Goal: Information Seeking & Learning: Check status

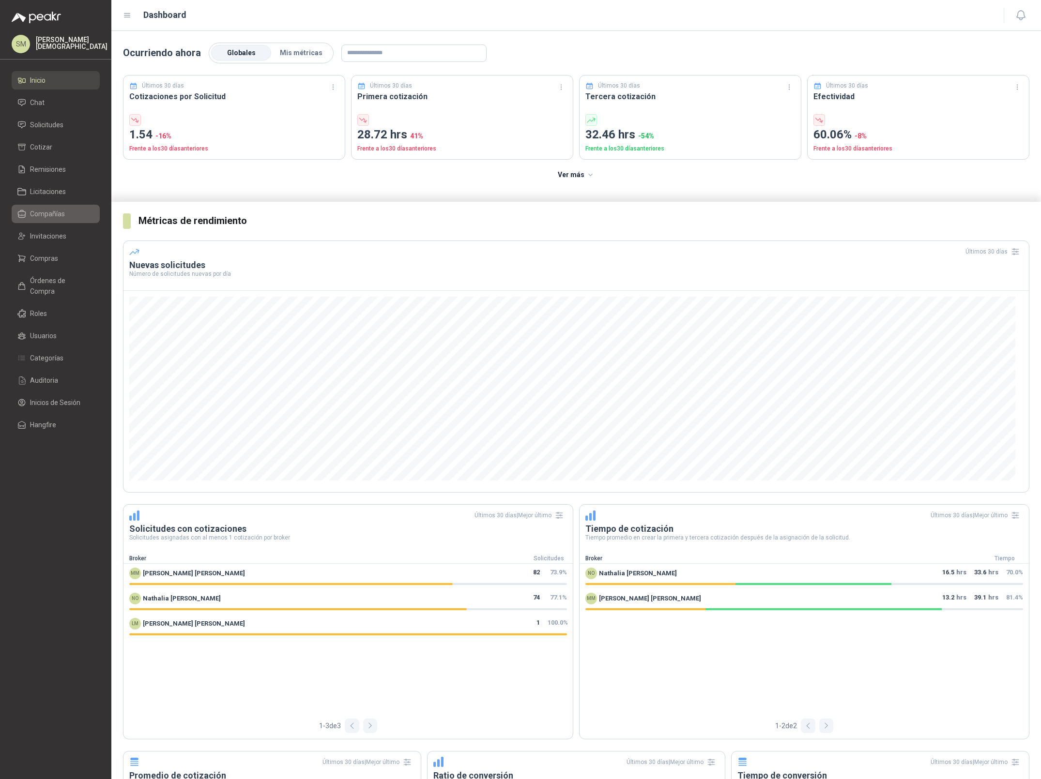
click at [50, 217] on span "Compañías" at bounding box center [47, 214] width 35 height 11
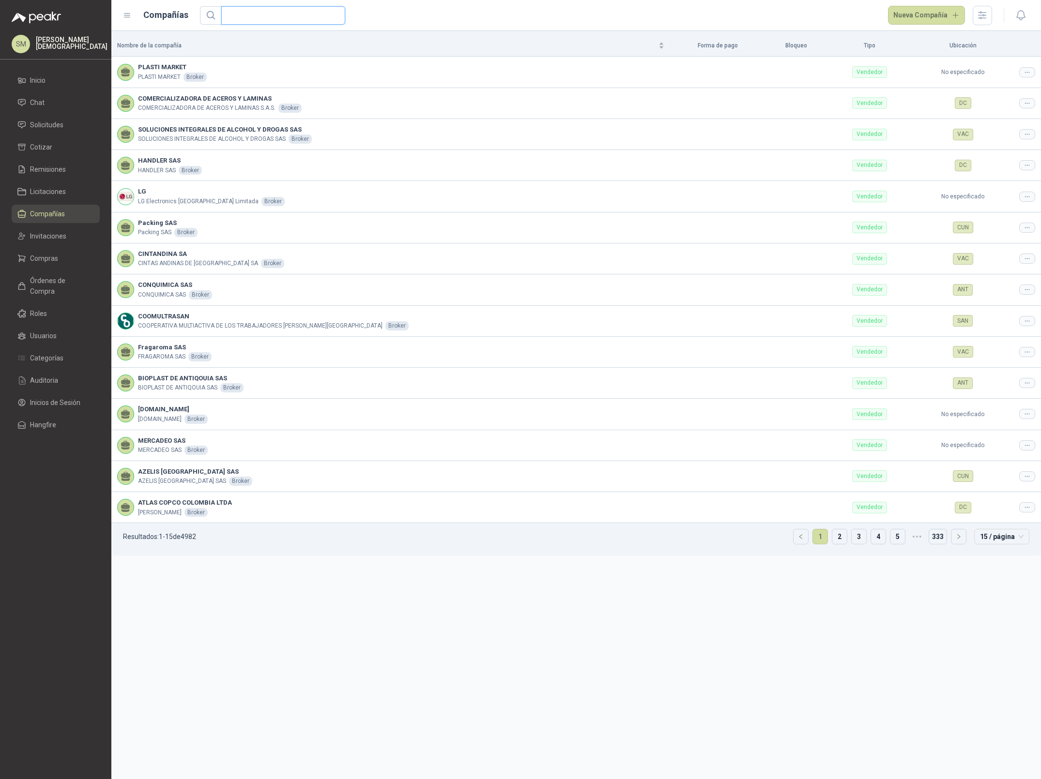
click at [263, 18] on input "text" at bounding box center [279, 15] width 105 height 17
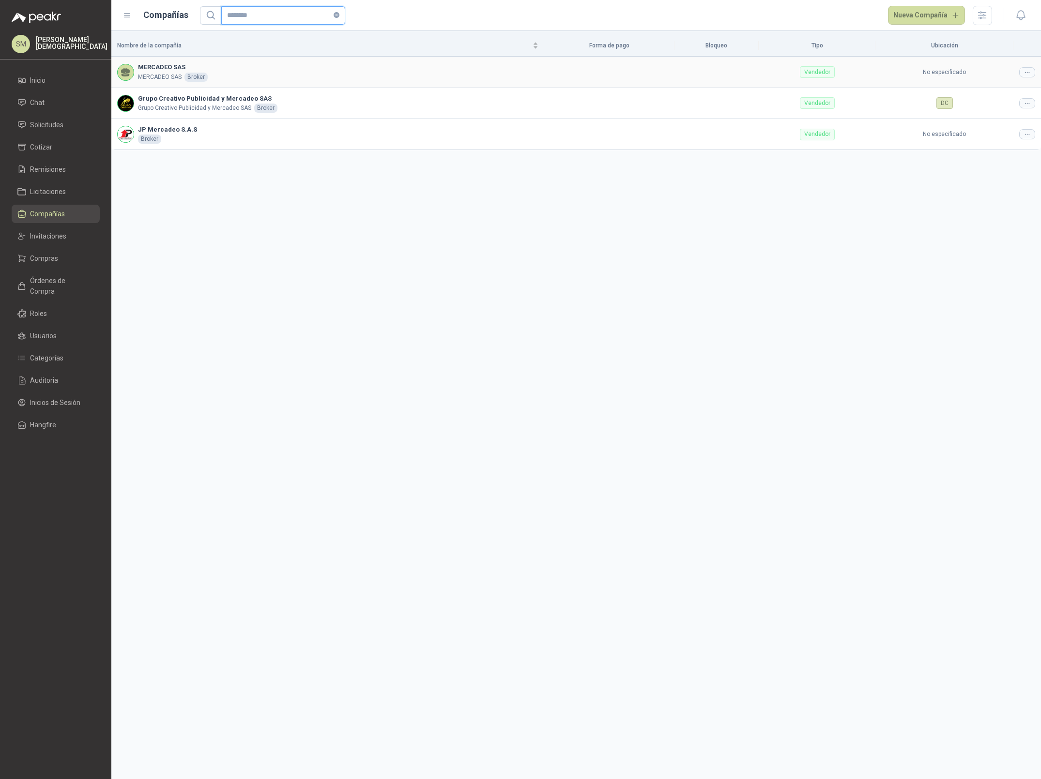
type input "********"
click at [1029, 70] on icon at bounding box center [1026, 72] width 7 height 7
click at [1007, 90] on span "Editar compañía" at bounding box center [1002, 89] width 50 height 11
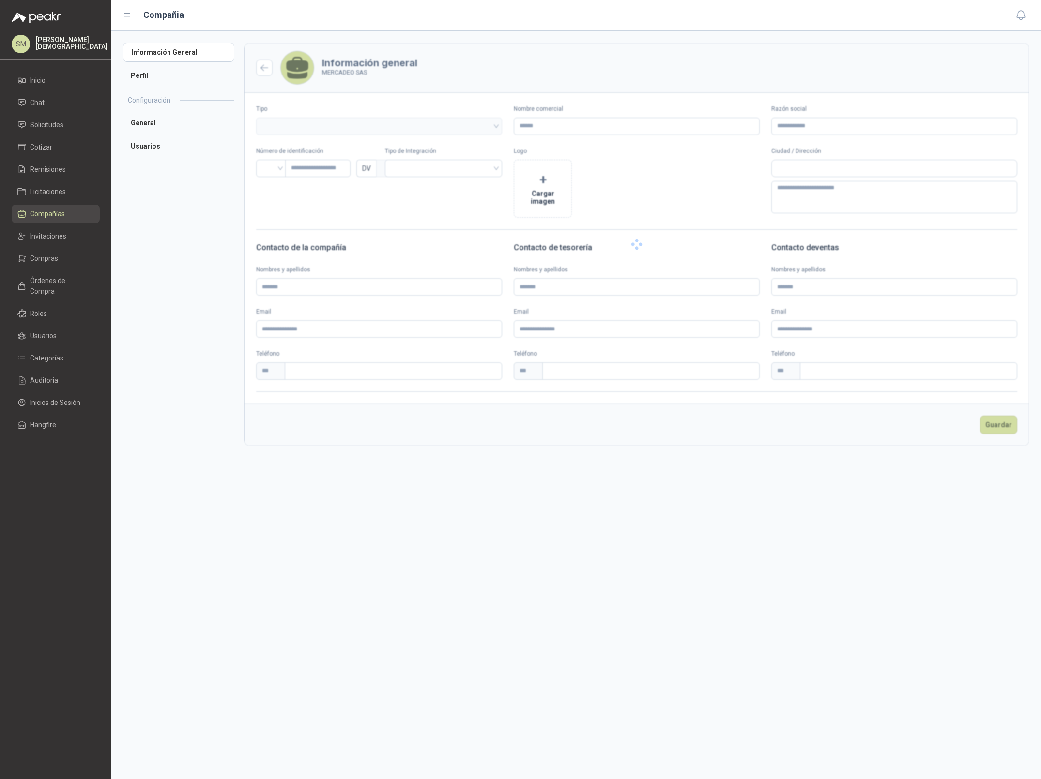
type input "**********"
type input "*********"
type input "*"
click at [179, 166] on li "Usuarios" at bounding box center [178, 169] width 111 height 19
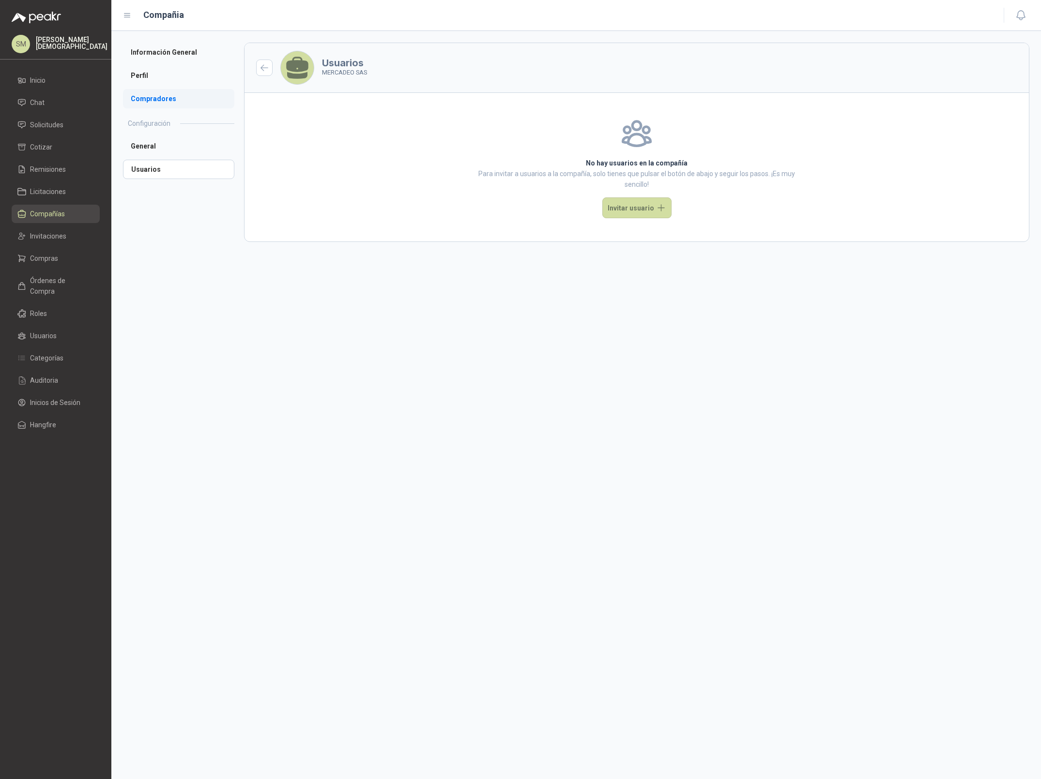
click at [144, 94] on li "Compradores" at bounding box center [178, 98] width 111 height 19
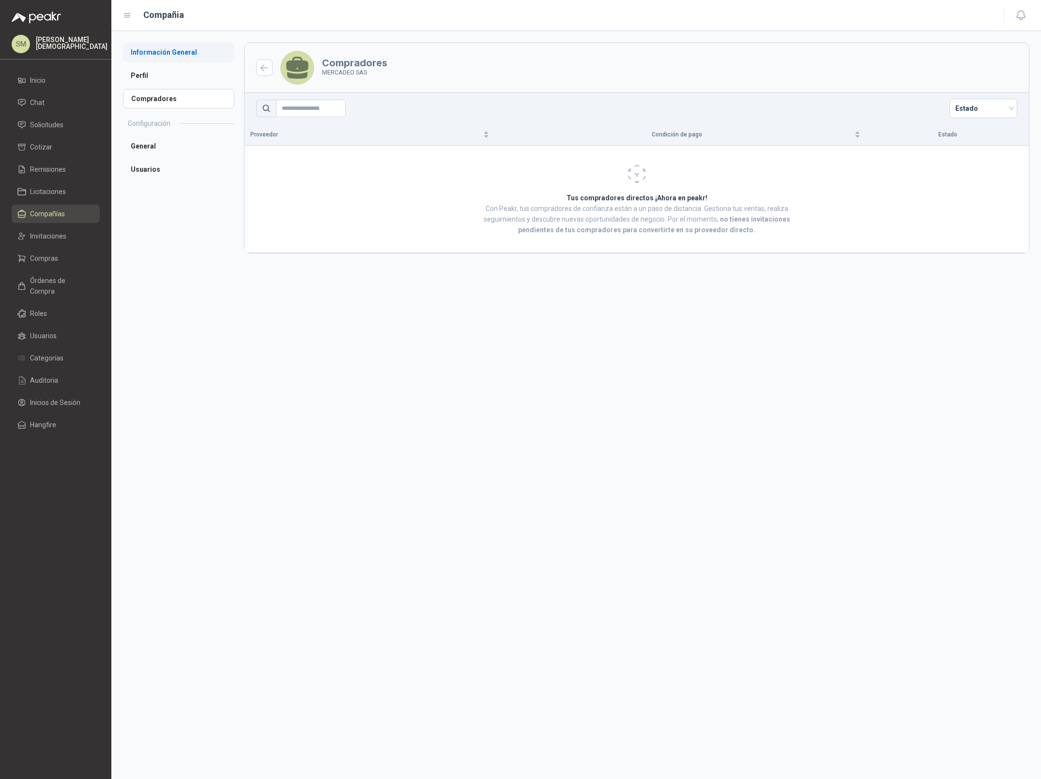
click at [166, 56] on li "Información General" at bounding box center [178, 52] width 111 height 19
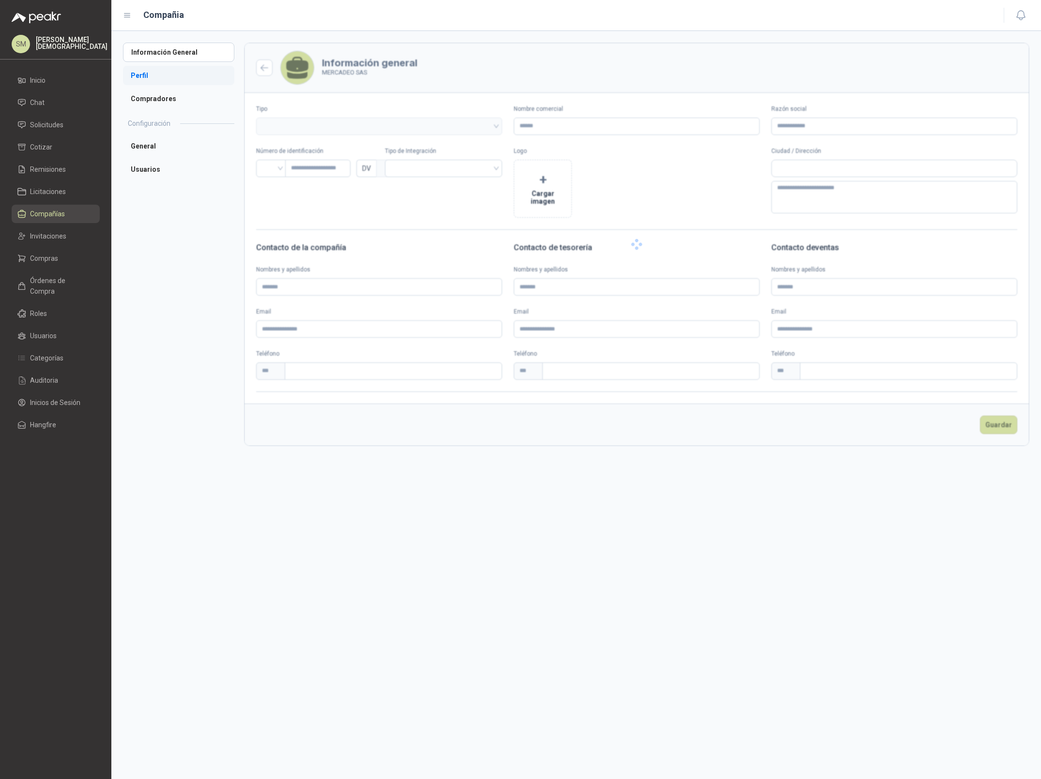
type input "**********"
type input "*********"
type input "*"
click at [158, 71] on li "Perfil" at bounding box center [178, 75] width 111 height 19
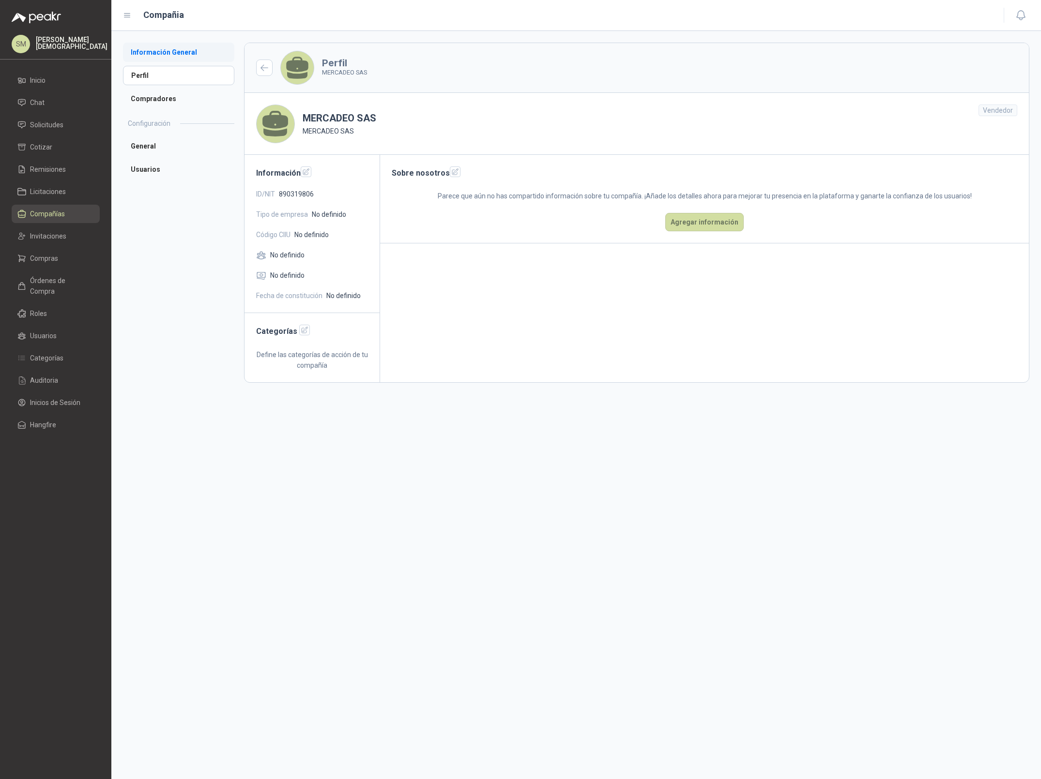
click at [164, 47] on li "Información General" at bounding box center [178, 52] width 111 height 19
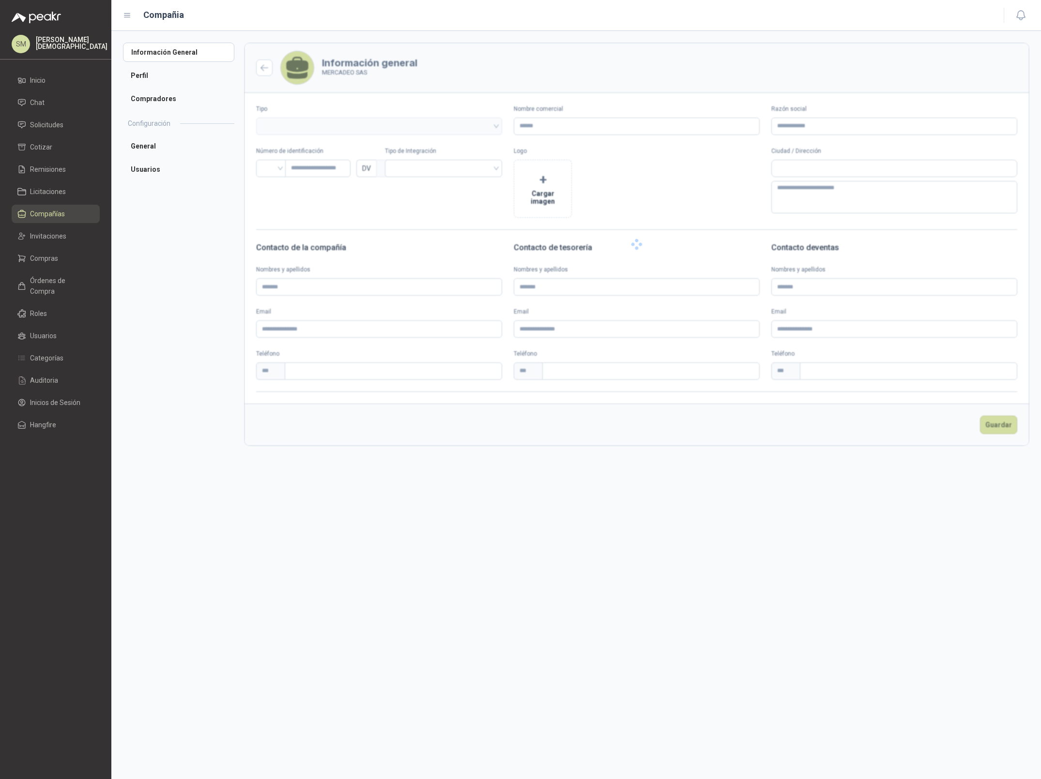
type input "**********"
type input "*********"
type input "*"
click at [44, 121] on span "Solicitudes" at bounding box center [46, 125] width 33 height 11
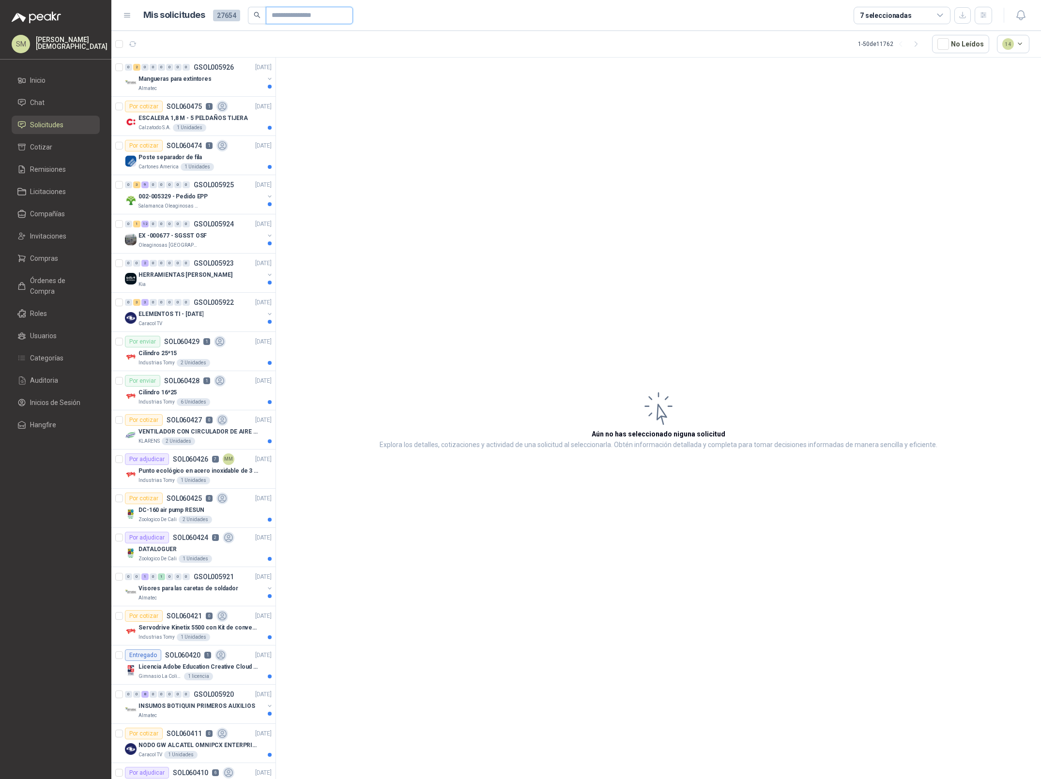
click at [324, 13] on input "text" at bounding box center [306, 15] width 68 height 16
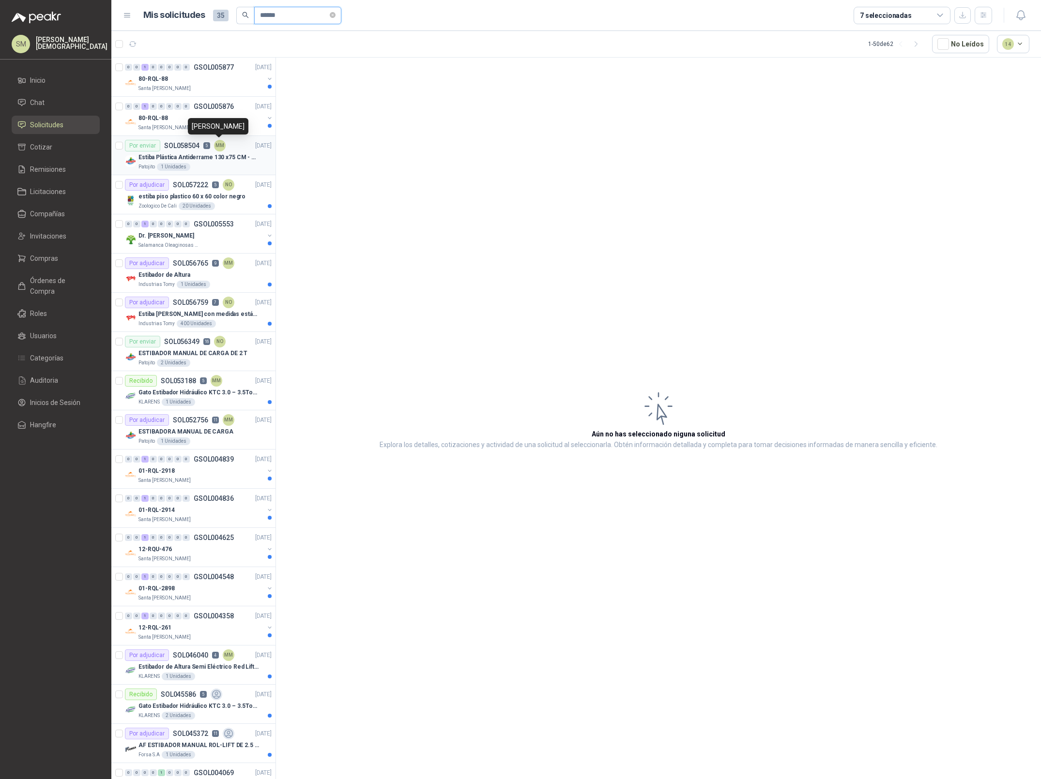
type input "******"
click at [216, 150] on div "MM" at bounding box center [220, 146] width 12 height 12
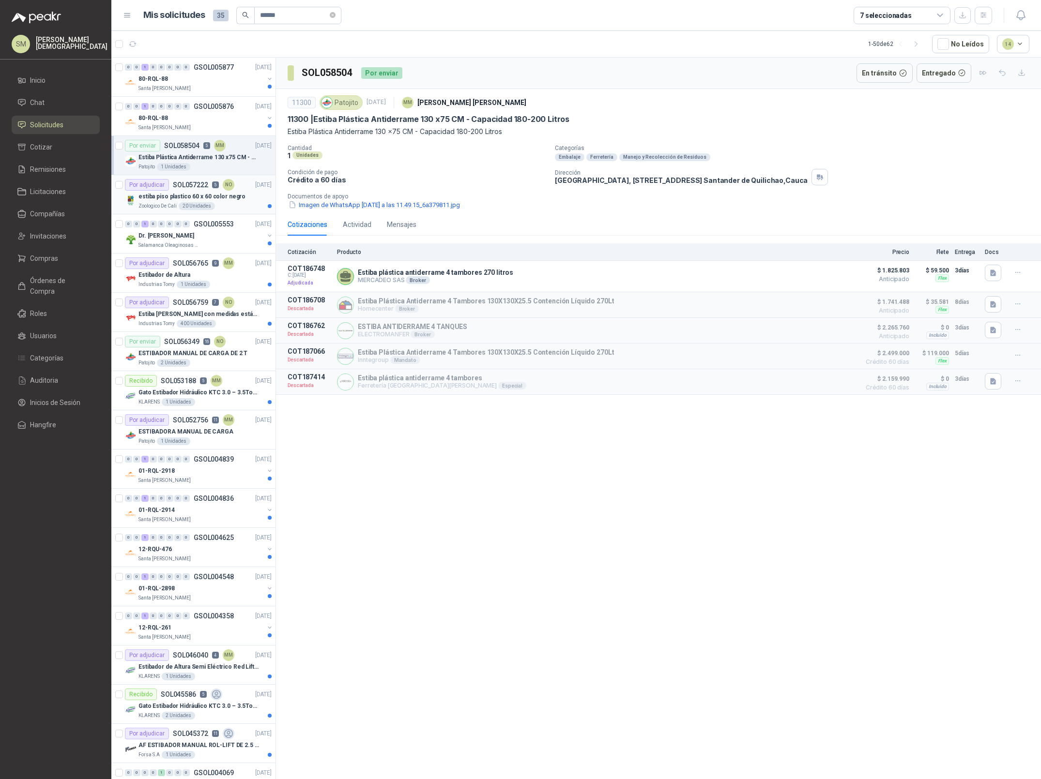
click at [218, 212] on article "Por adjudicar SOL057222 5 NO [DATE] estiba piso plastico 60 x 60 color negro Zo…" at bounding box center [193, 194] width 164 height 39
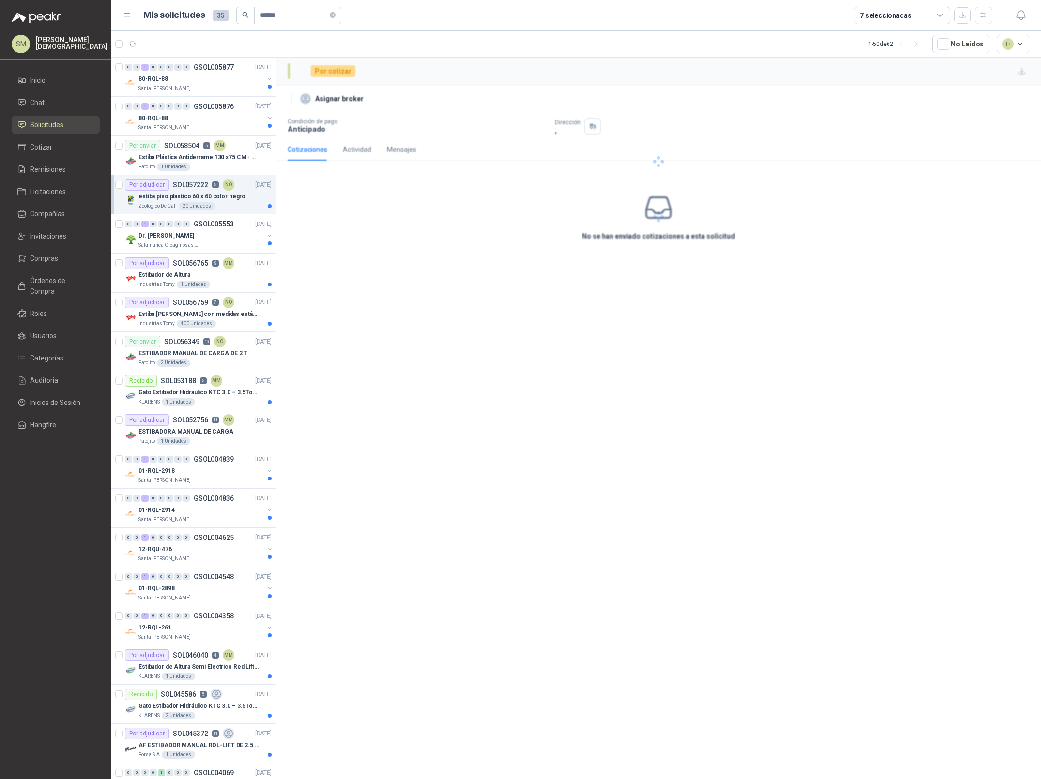
click at [226, 195] on p "estiba piso plastico 60 x 60 color negro" at bounding box center [191, 196] width 107 height 9
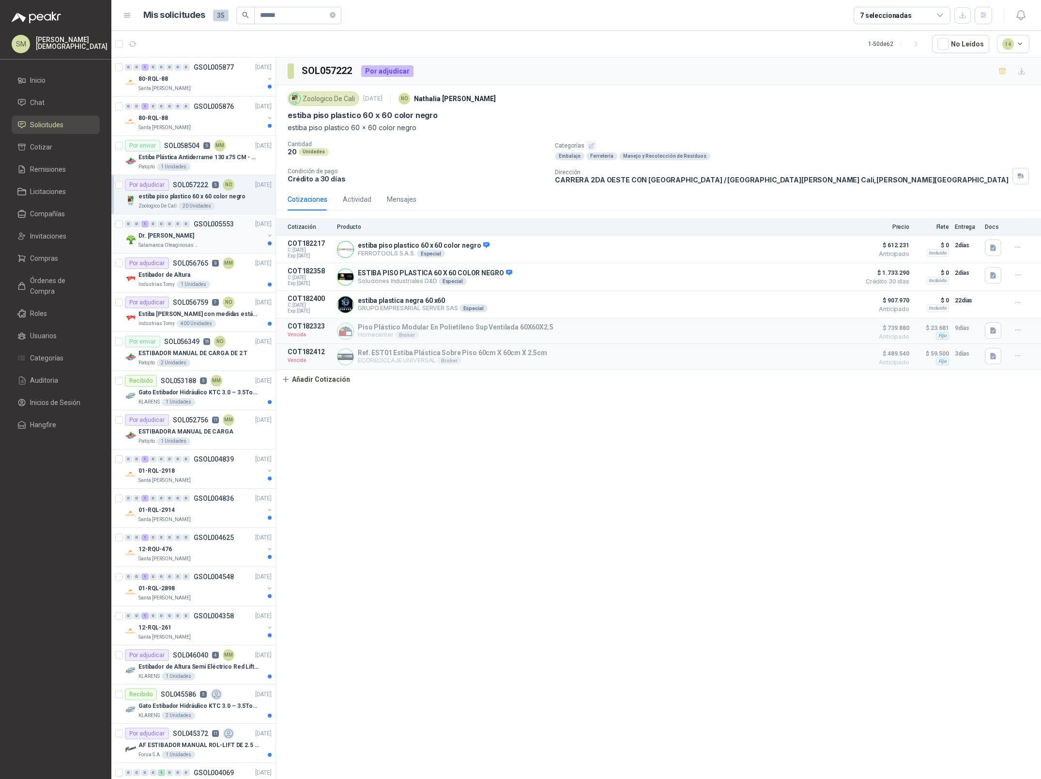
click at [228, 241] on div "Dr. [PERSON_NAME]" at bounding box center [200, 236] width 125 height 12
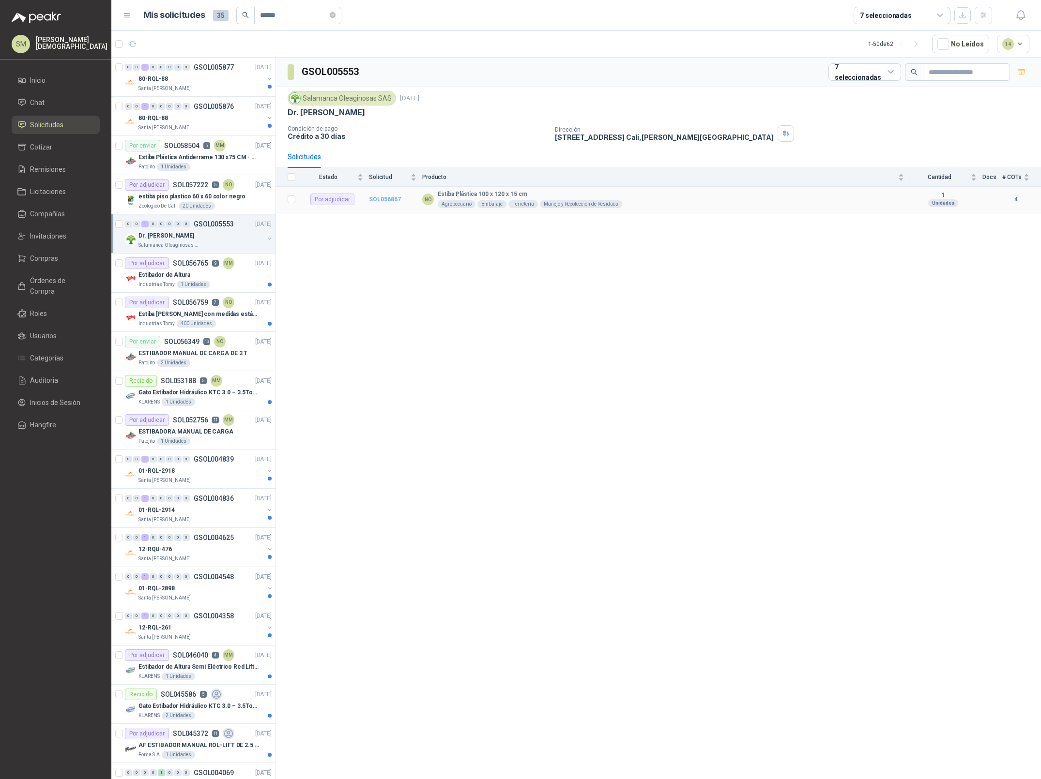
click at [391, 198] on b "SOL056867" at bounding box center [385, 199] width 32 height 7
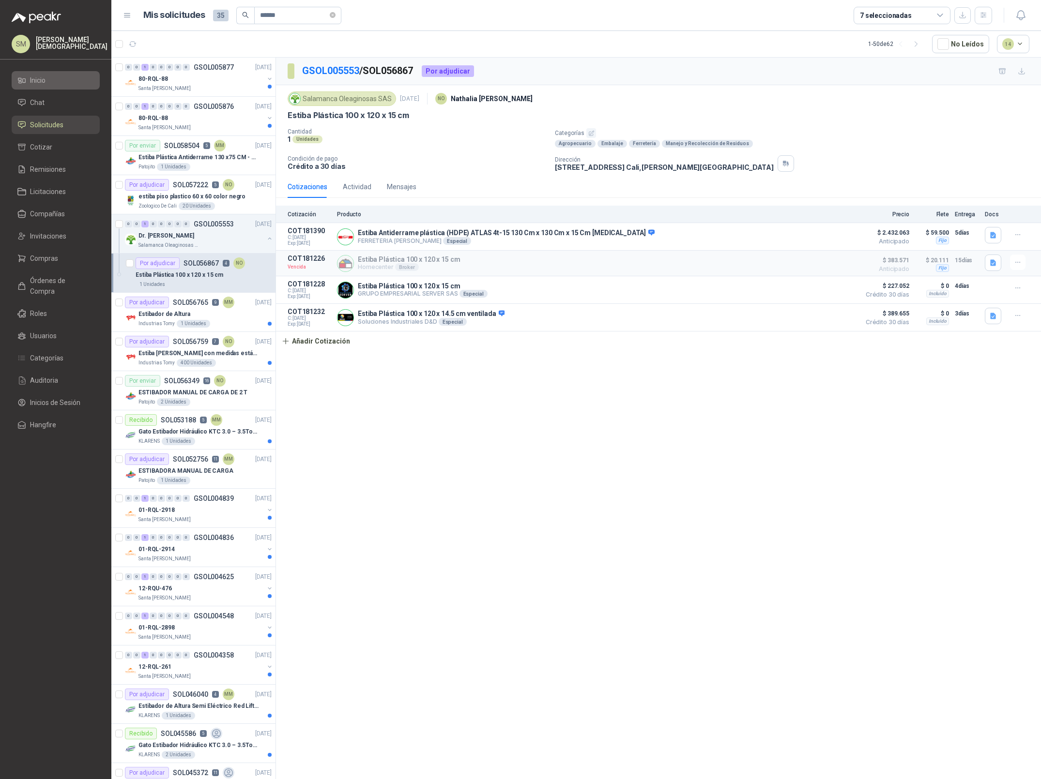
click at [61, 79] on li "Inicio" at bounding box center [55, 80] width 76 height 11
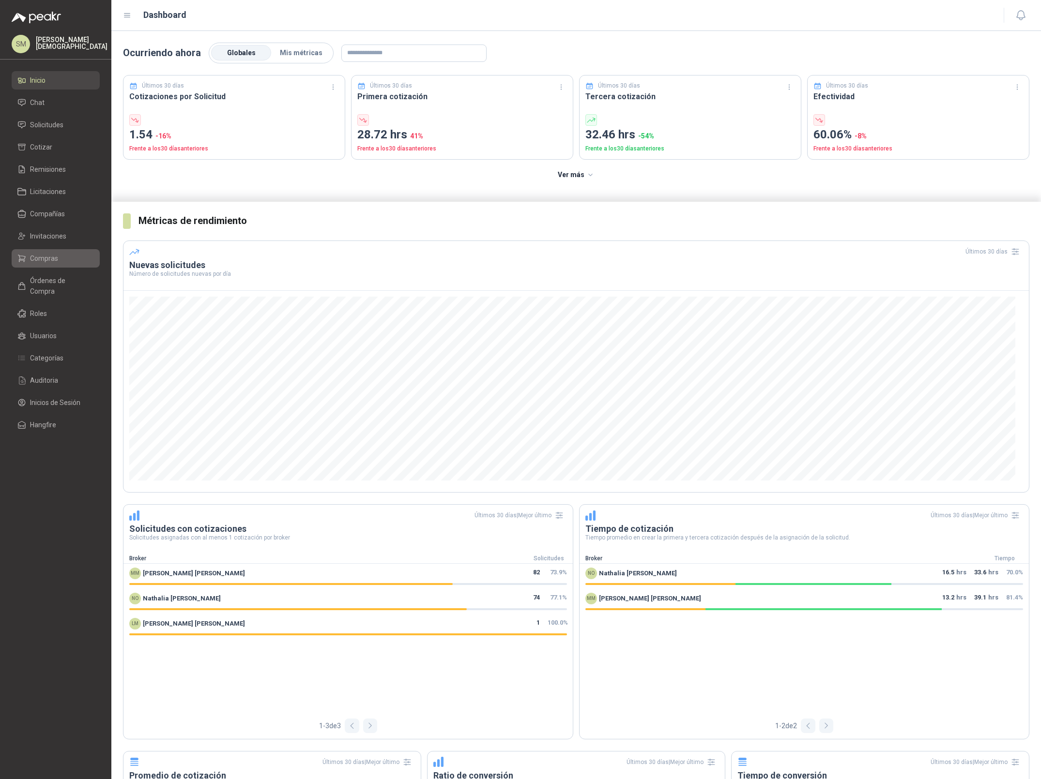
click at [53, 256] on span "Compras" at bounding box center [44, 258] width 28 height 11
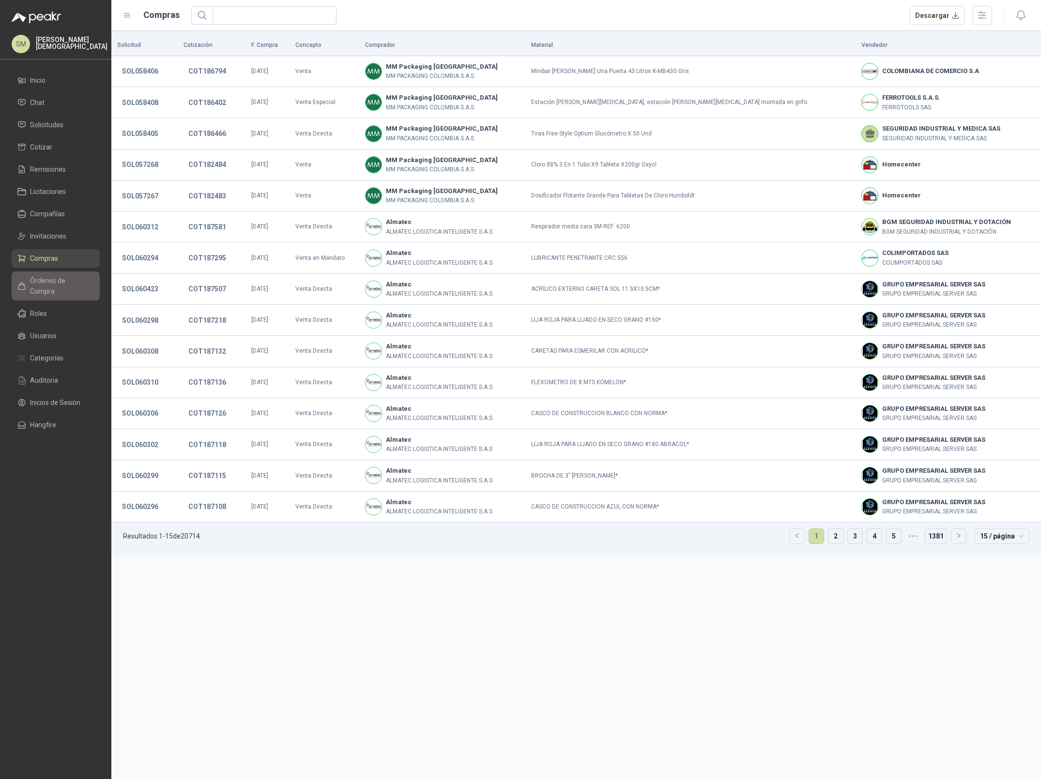
click at [59, 272] on link "Órdenes de Compra" at bounding box center [56, 286] width 88 height 29
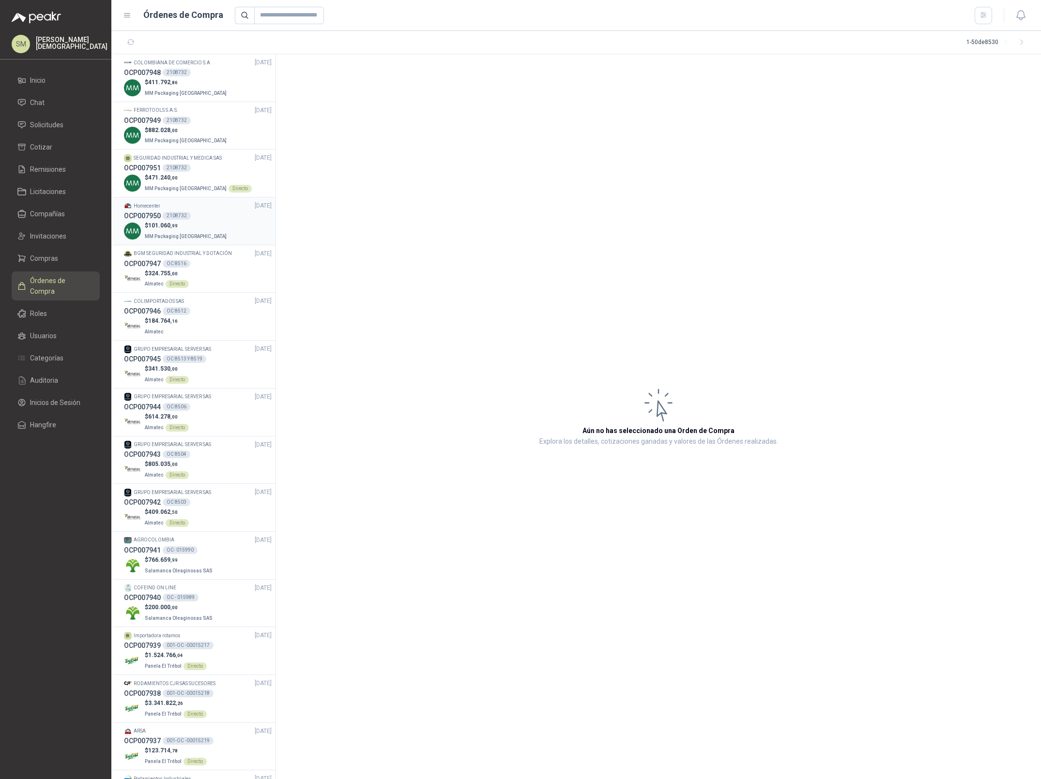
click at [208, 226] on div "$ 101.060 ,99 MM Packaging [GEOGRAPHIC_DATA]" at bounding box center [198, 231] width 148 height 20
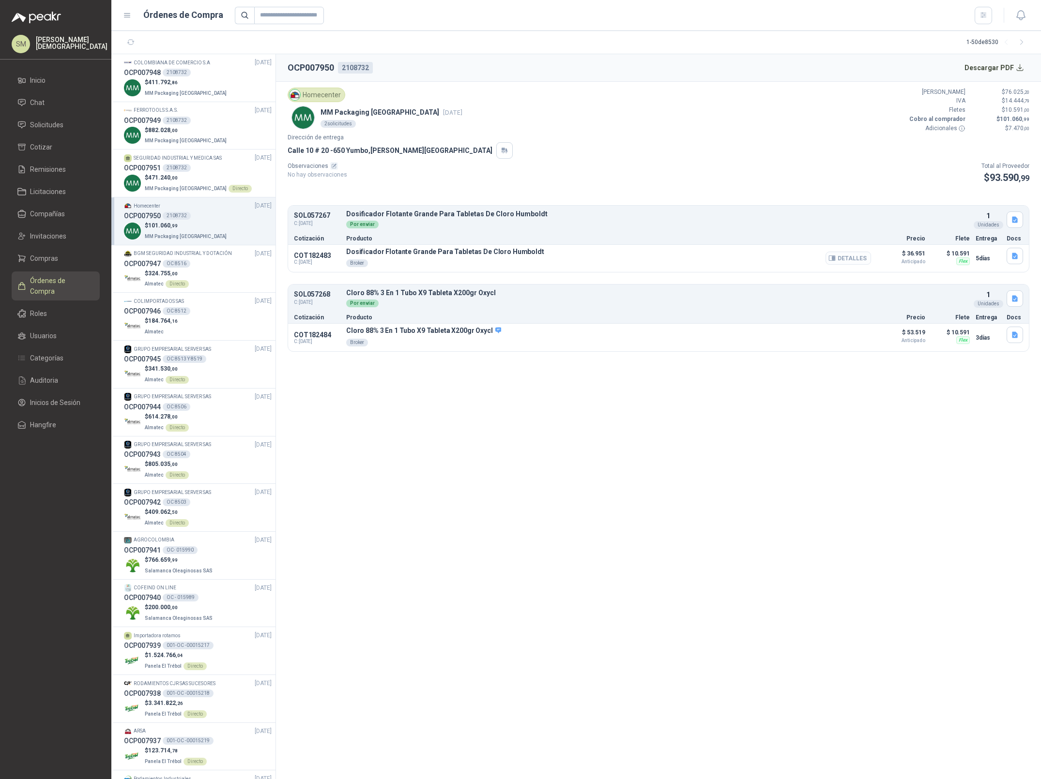
click at [842, 263] on button "Detalles" at bounding box center [847, 258] width 45 height 13
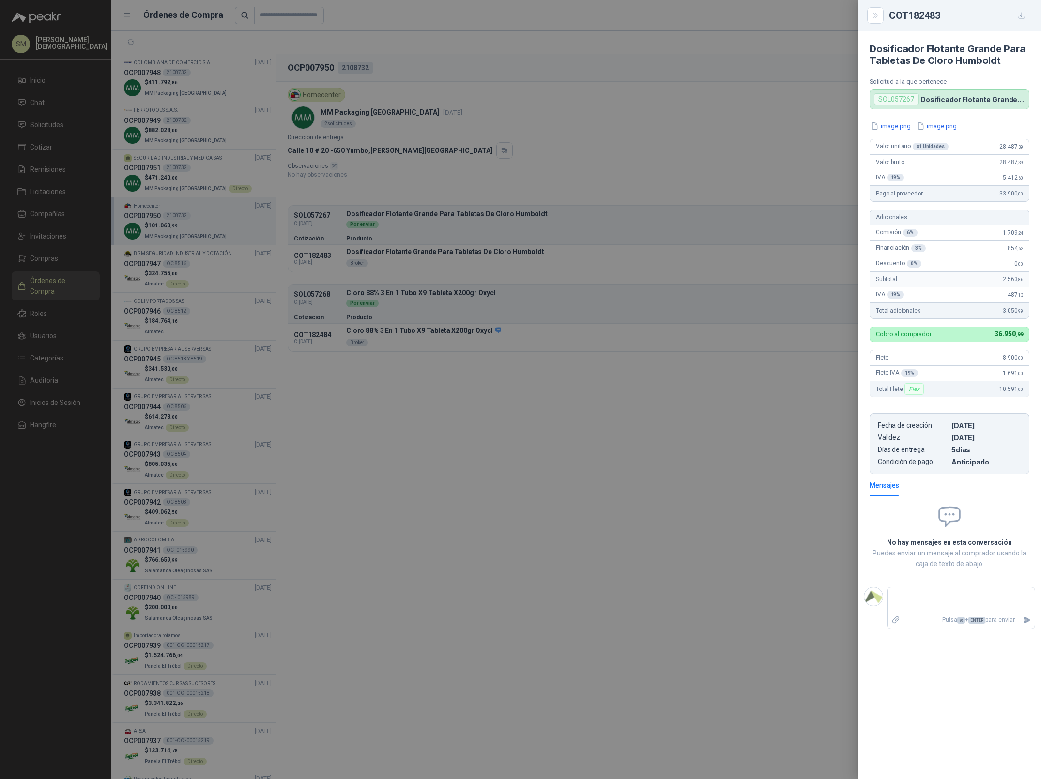
click at [809, 288] on div at bounding box center [520, 389] width 1041 height 779
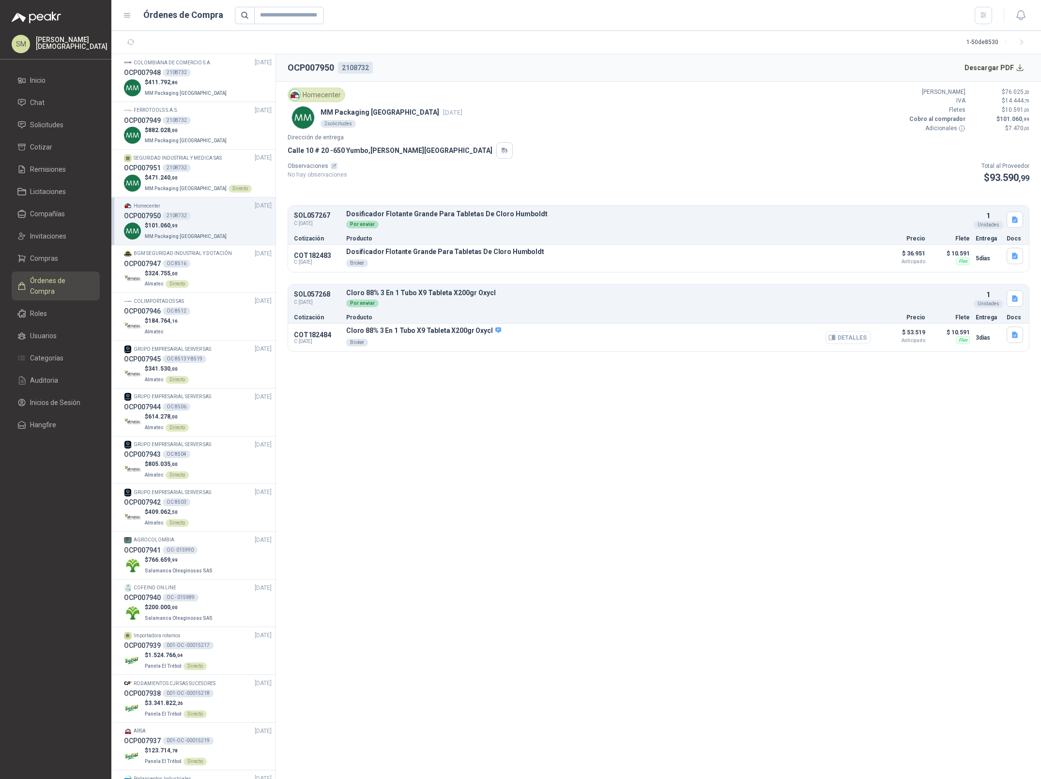
click at [862, 335] on button "Detalles" at bounding box center [847, 337] width 45 height 13
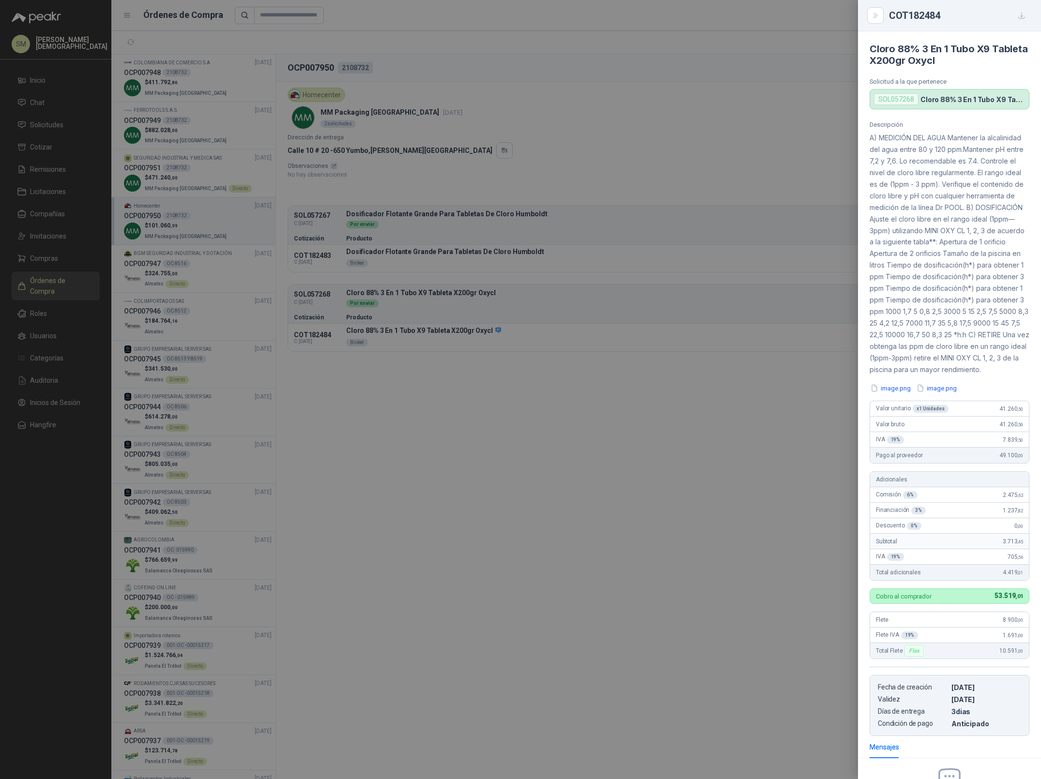
click at [690, 303] on div at bounding box center [520, 389] width 1041 height 779
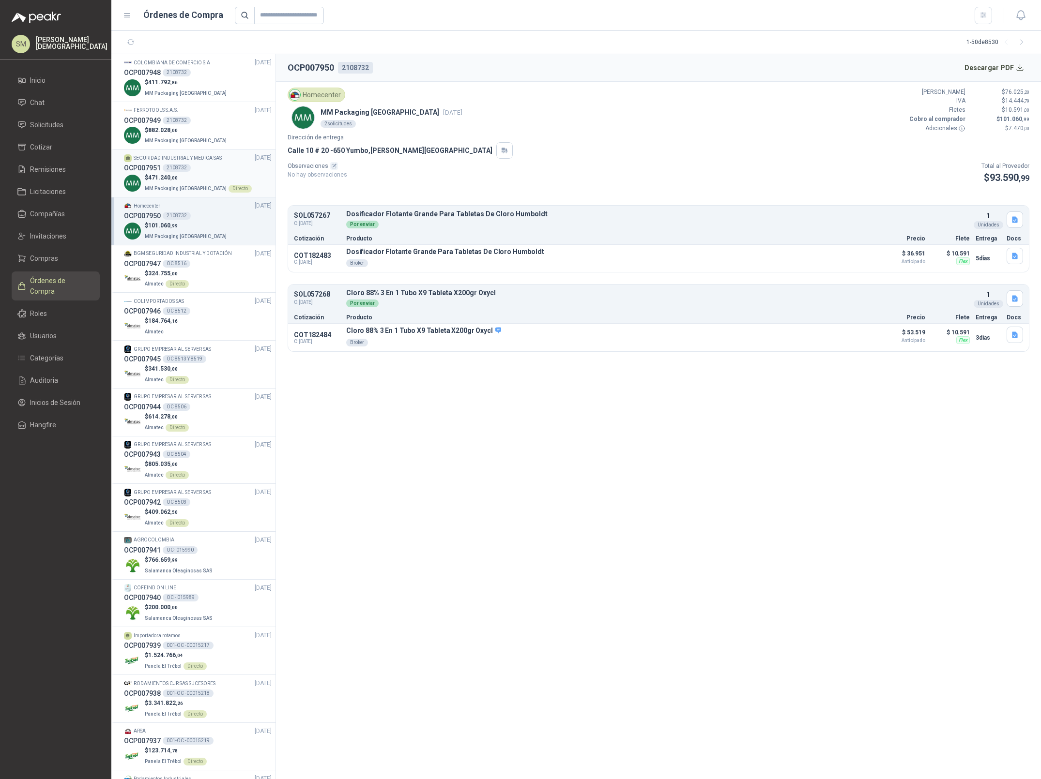
click at [198, 178] on p "$ 471.240 ,00" at bounding box center [198, 177] width 107 height 9
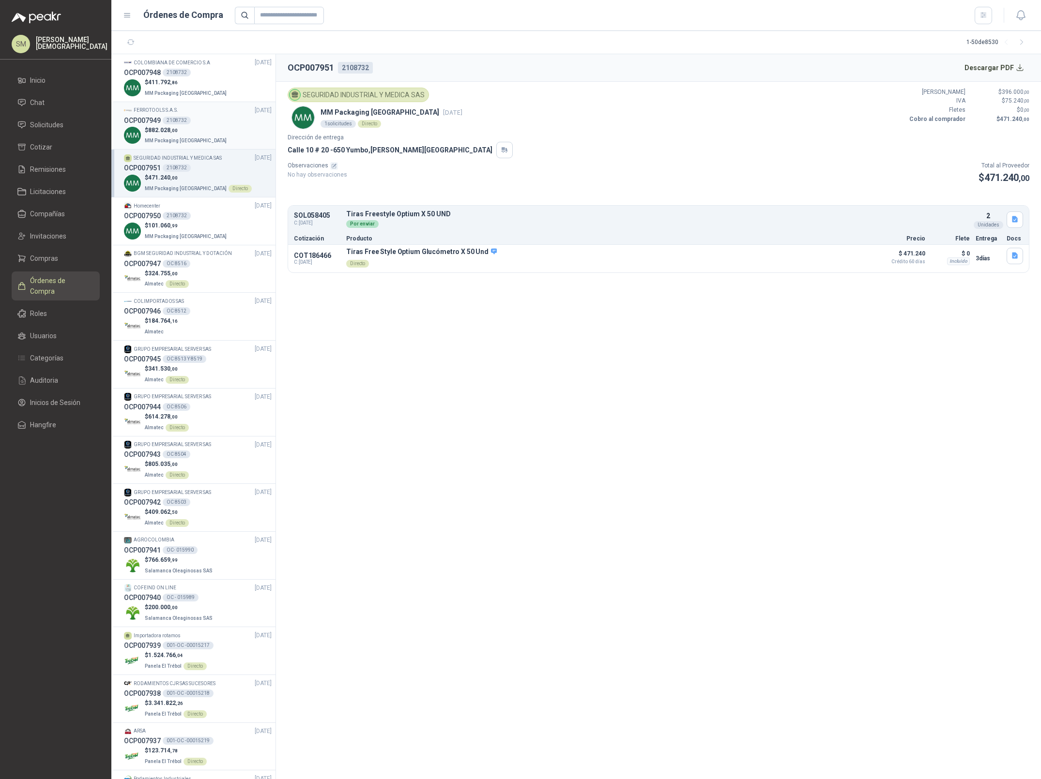
click at [199, 130] on p "$ 882.028 ,00" at bounding box center [187, 130] width 84 height 9
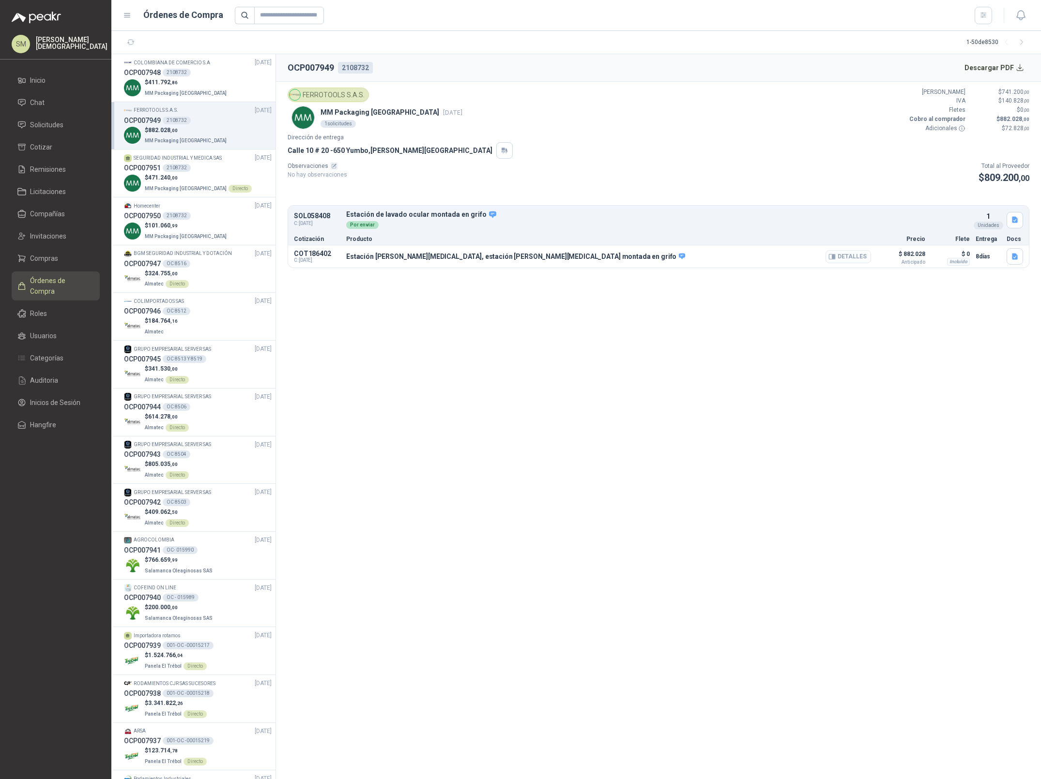
click at [840, 257] on button "Detalles" at bounding box center [847, 256] width 45 height 13
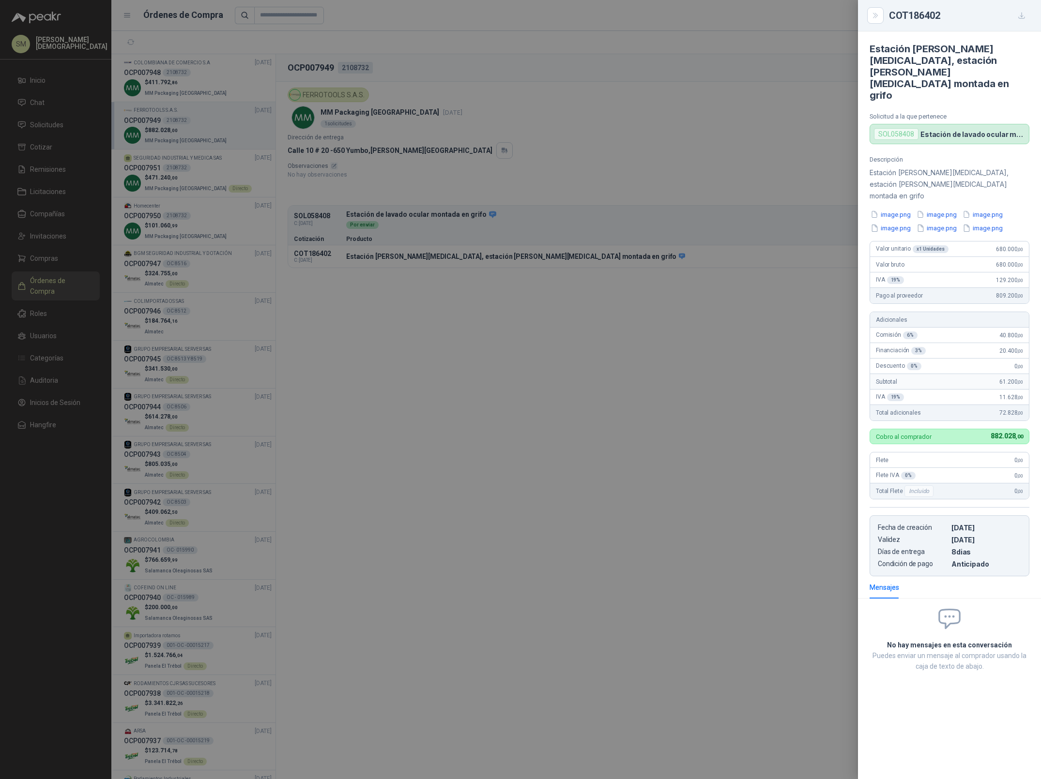
click at [635, 247] on div at bounding box center [520, 389] width 1041 height 779
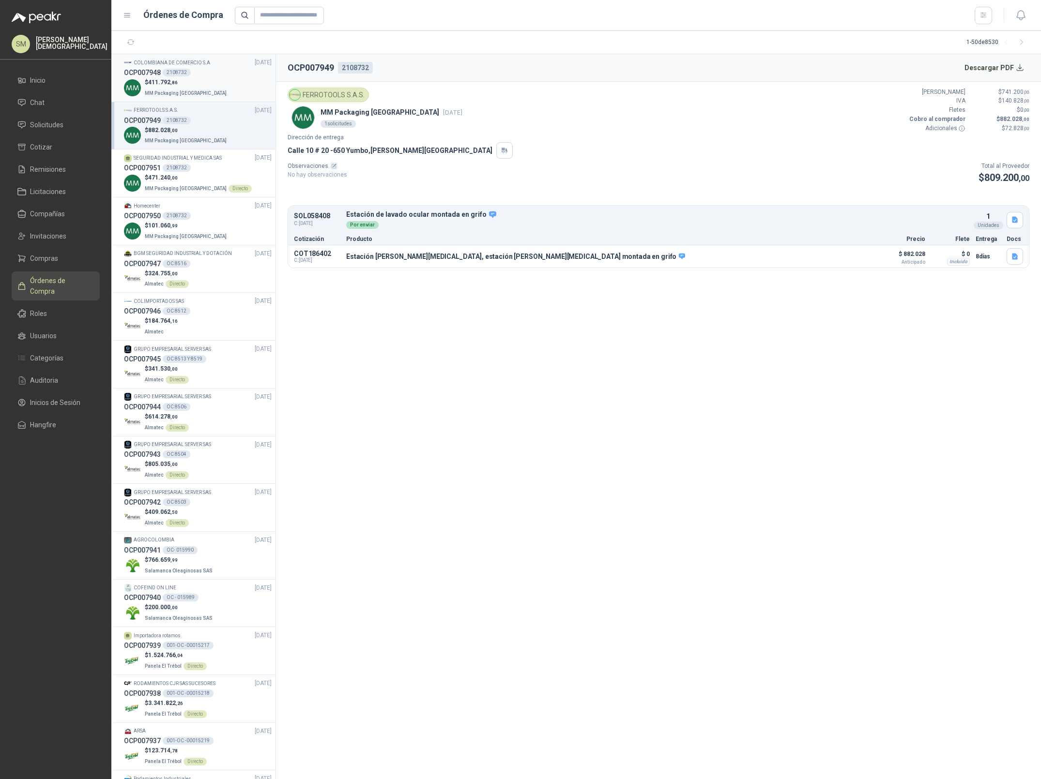
click at [224, 81] on div "$ 411.792 ,86 MM Packaging [GEOGRAPHIC_DATA]" at bounding box center [198, 88] width 148 height 20
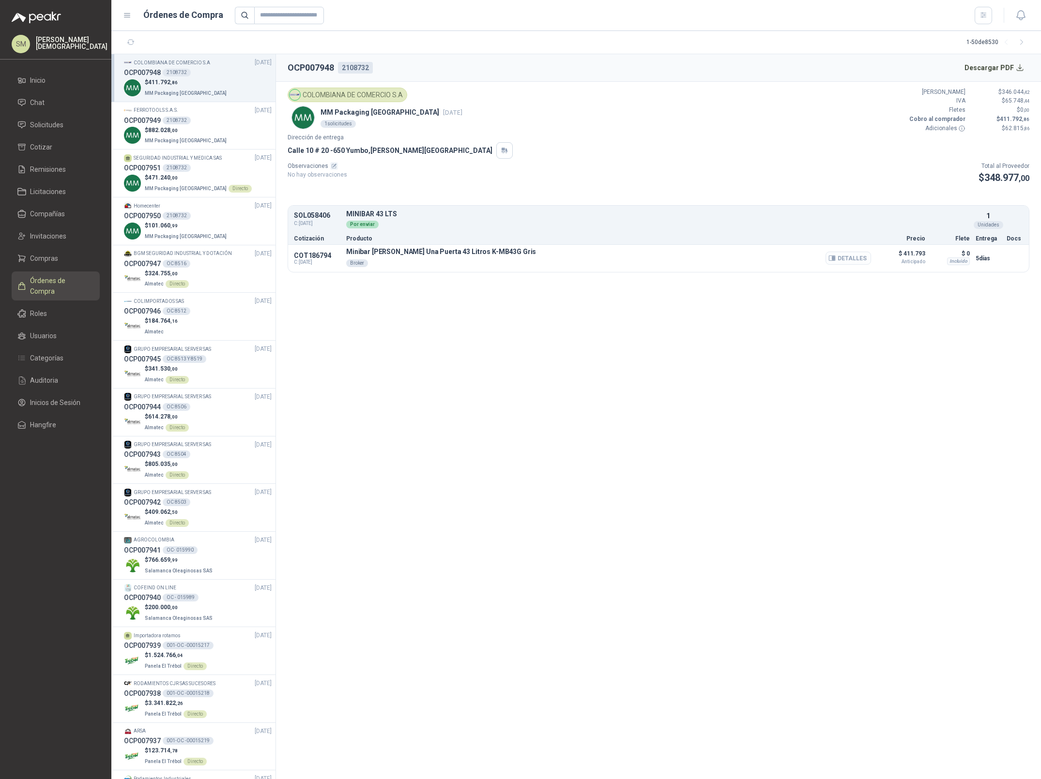
click at [855, 260] on button "Detalles" at bounding box center [847, 258] width 45 height 13
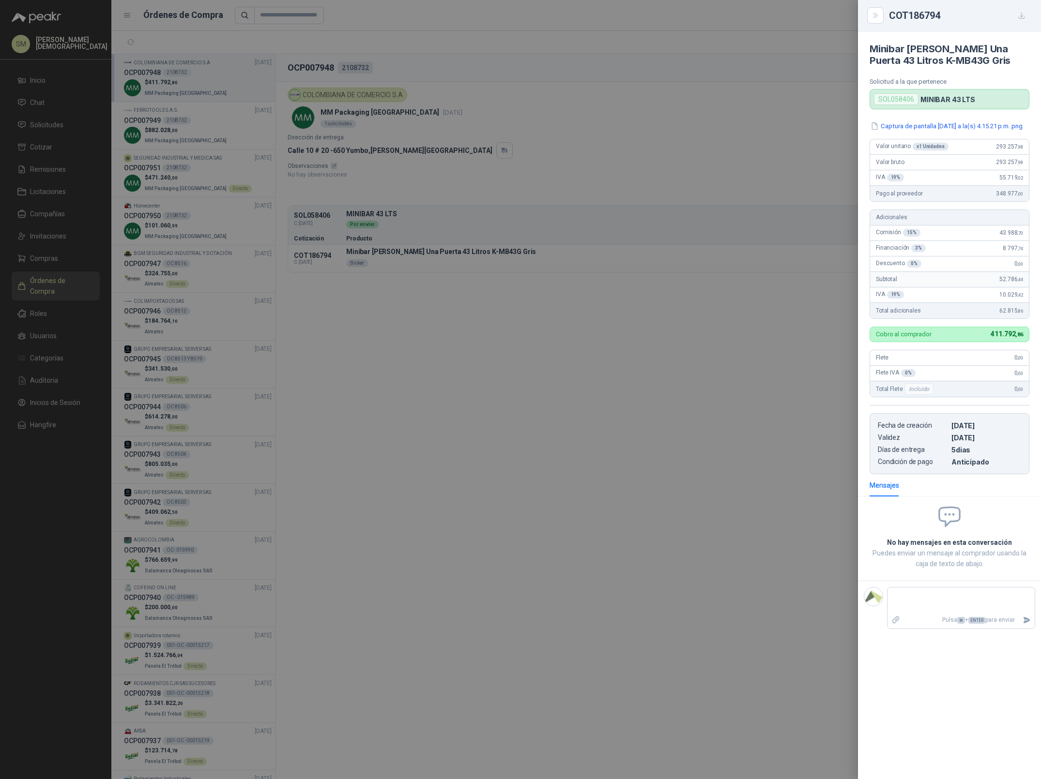
click at [745, 275] on div at bounding box center [520, 389] width 1041 height 779
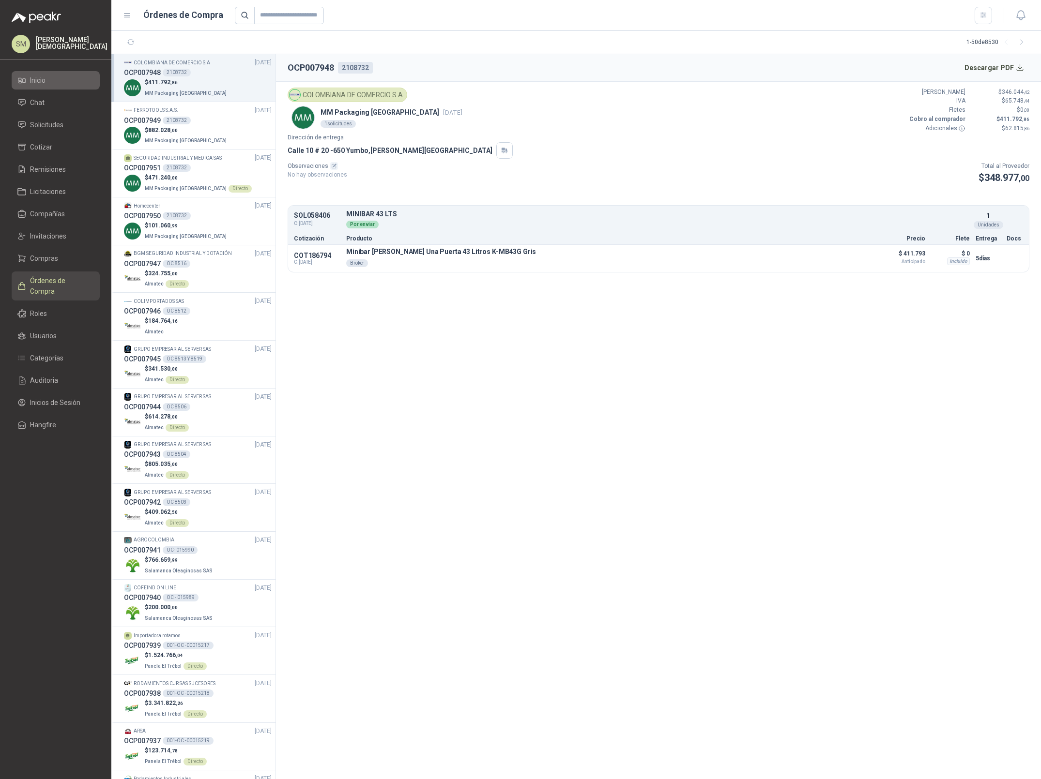
click at [33, 79] on span "Inicio" at bounding box center [37, 80] width 15 height 11
